Goal: Task Accomplishment & Management: Use online tool/utility

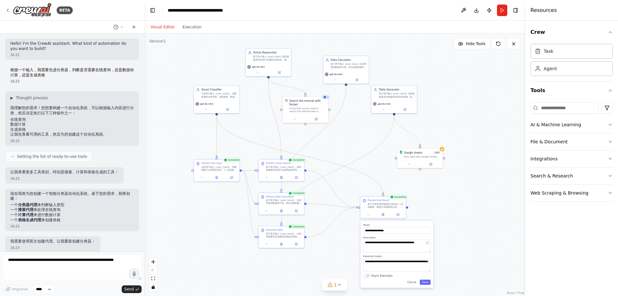
scroll to position [1309, 0]
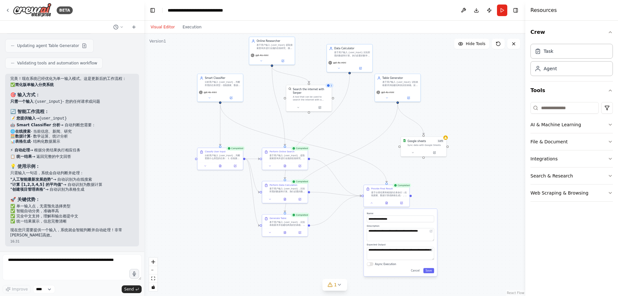
click at [350, 136] on div ".deletable-edge-delete-btn { width: 20px; height: 20px; border: 0px solid #ffff…" at bounding box center [334, 164] width 381 height 263
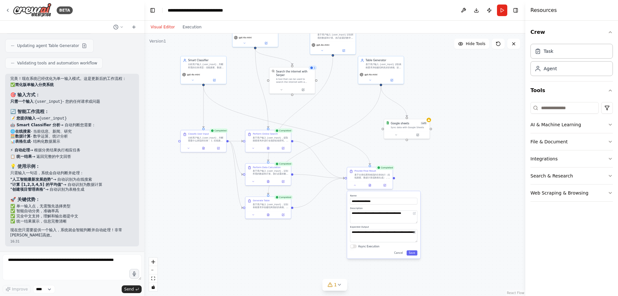
drag, startPoint x: 355, startPoint y: 132, endPoint x: 338, endPoint y: 114, distance: 24.4
click at [338, 114] on div ".deletable-edge-delete-btn { width: 20px; height: 20px; border: 0px solid #ffff…" at bounding box center [334, 164] width 381 height 263
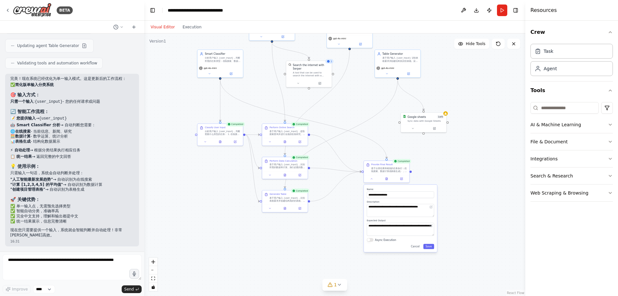
drag, startPoint x: 341, startPoint y: 124, endPoint x: 358, endPoint y: 118, distance: 17.9
click at [358, 118] on div ".deletable-edge-delete-btn { width: 20px; height: 20px; border: 0px solid #ffff…" at bounding box center [334, 164] width 381 height 263
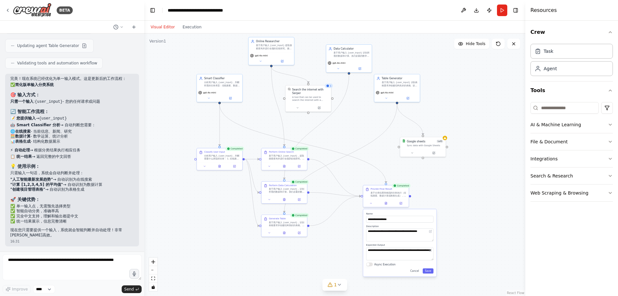
drag, startPoint x: 360, startPoint y: 131, endPoint x: 363, endPoint y: 160, distance: 28.8
click at [363, 160] on div ".deletable-edge-delete-btn { width: 20px; height: 20px; border: 0px solid #ffff…" at bounding box center [334, 164] width 381 height 263
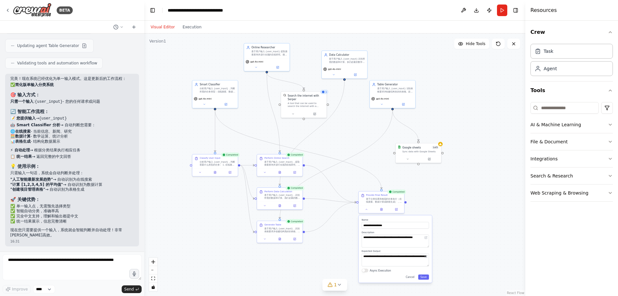
drag, startPoint x: 350, startPoint y: 130, endPoint x: 342, endPoint y: 132, distance: 8.6
click at [342, 132] on div ".deletable-edge-delete-btn { width: 20px; height: 20px; border: 0px solid #ffff…" at bounding box center [334, 164] width 381 height 263
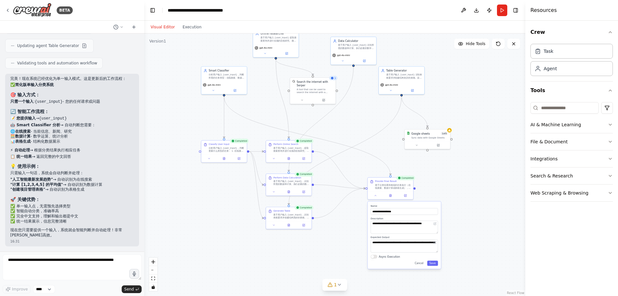
drag, startPoint x: 352, startPoint y: 139, endPoint x: 361, endPoint y: 125, distance: 16.5
click at [361, 125] on div ".deletable-edge-delete-btn { width: 20px; height: 20px; border: 0px solid #ffff…" at bounding box center [334, 164] width 381 height 263
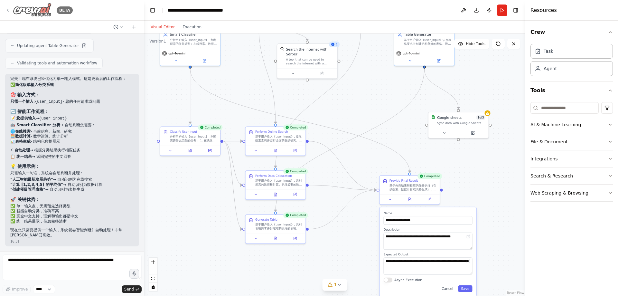
click at [29, 5] on img at bounding box center [32, 10] width 39 height 14
